Goal: Check status: Check status

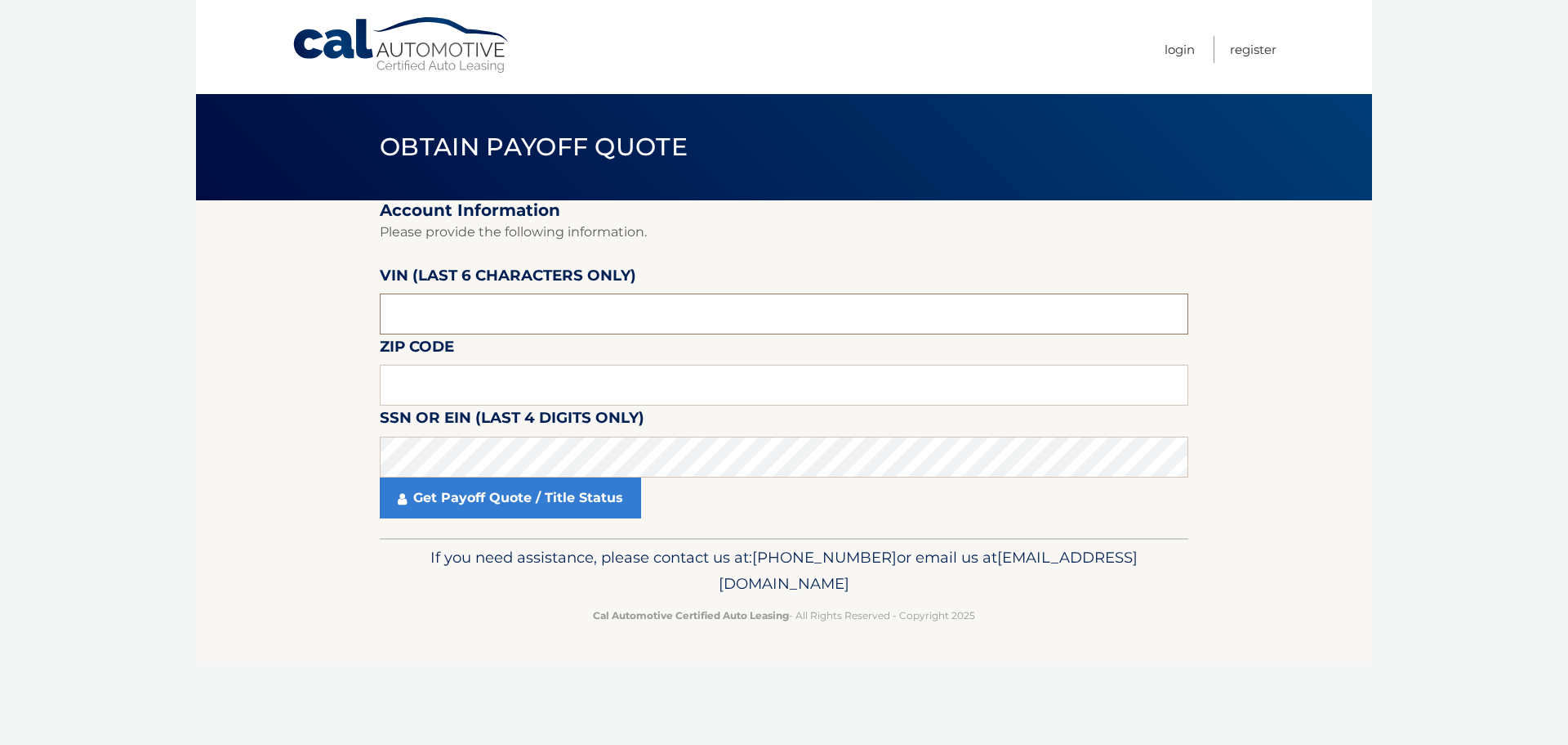
click at [500, 318] on input "text" at bounding box center [784, 314] width 808 height 41
type input "536569"
click at [463, 384] on input "text" at bounding box center [784, 384] width 808 height 41
type input "14081"
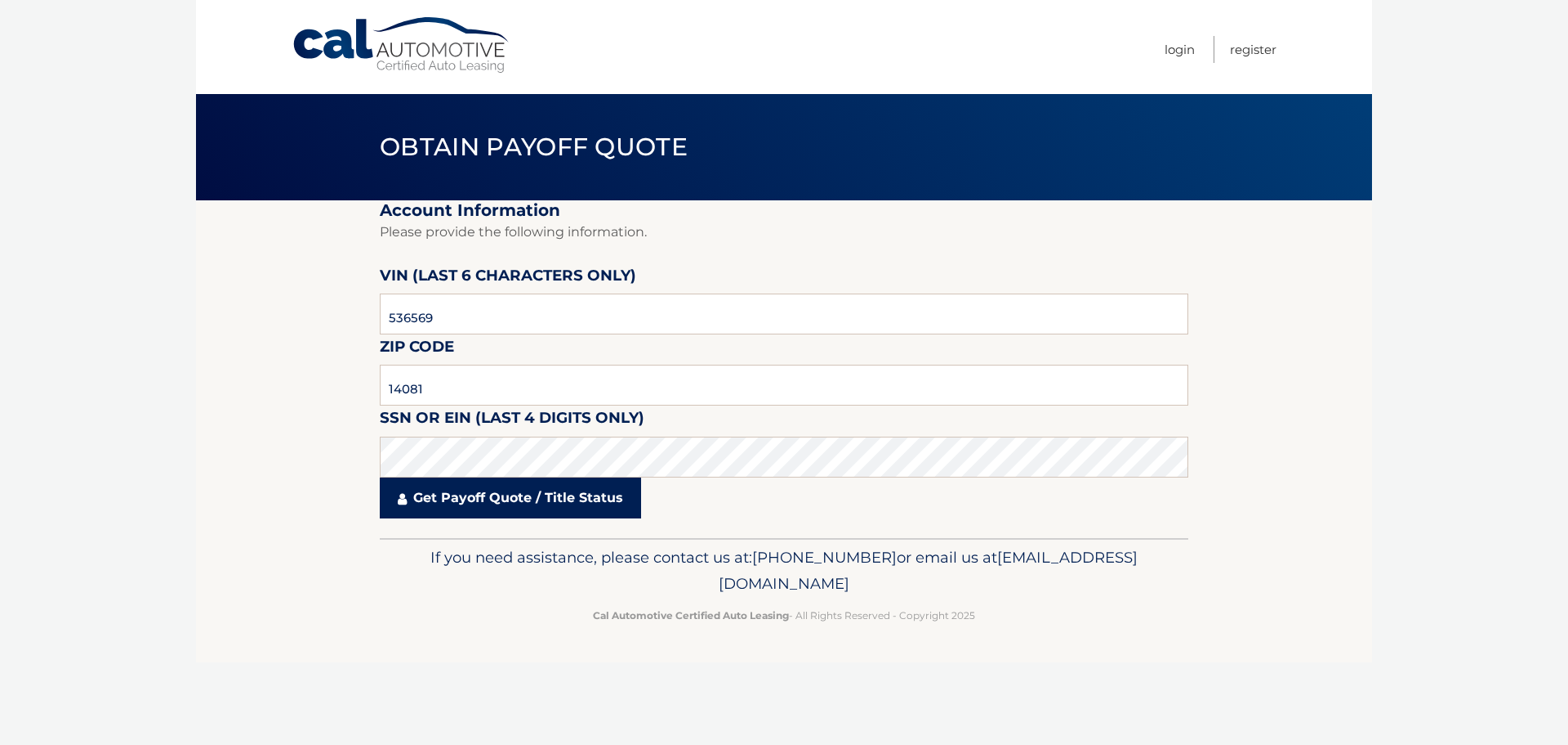
click at [456, 500] on link "Get Payoff Quote / Title Status" at bounding box center [511, 497] width 262 height 41
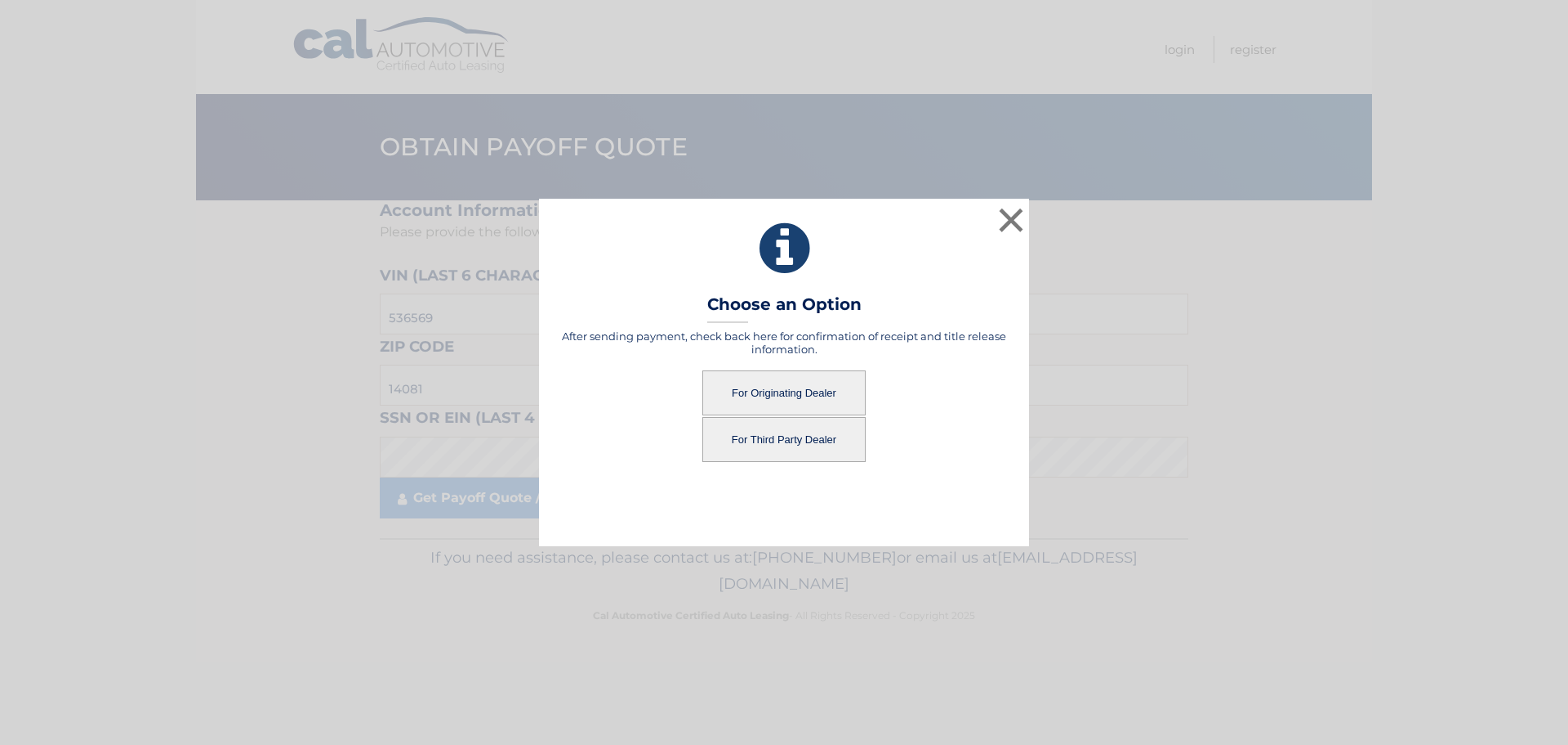
click at [804, 390] on button "For Originating Dealer" at bounding box center [784, 392] width 163 height 45
click at [774, 392] on button "For Originating Dealer" at bounding box center [784, 392] width 163 height 45
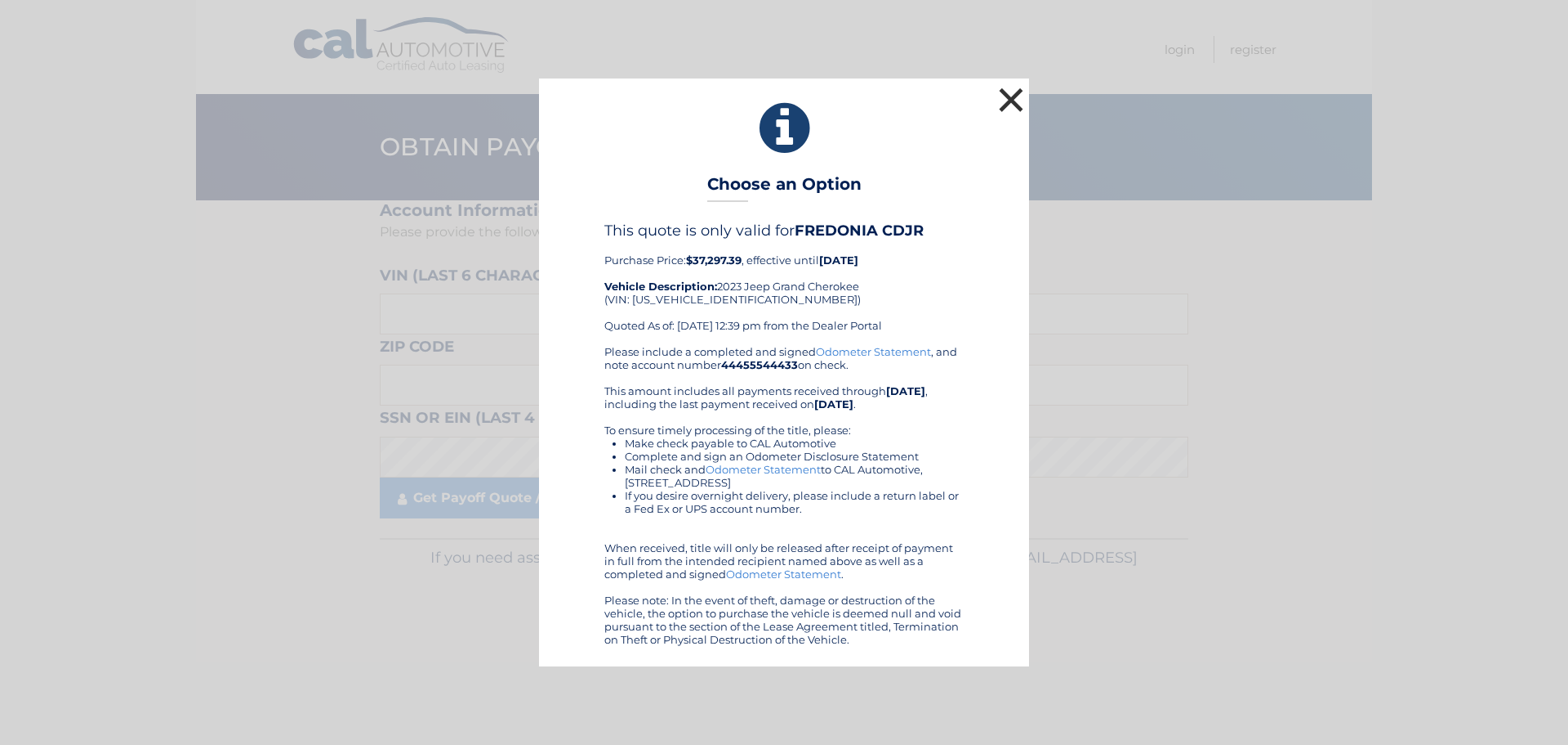
click at [1011, 97] on button "×" at bounding box center [1010, 100] width 33 height 33
